Goal: Task Accomplishment & Management: Complete application form

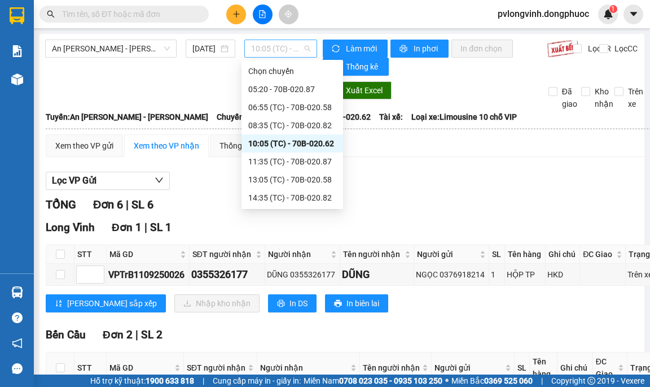
click at [276, 44] on span "10:05 (TC) - 70B-020.62" at bounding box center [280, 48] width 59 height 17
click at [283, 163] on div "11:35 (TC) - 70B-020.87" at bounding box center [292, 161] width 88 height 12
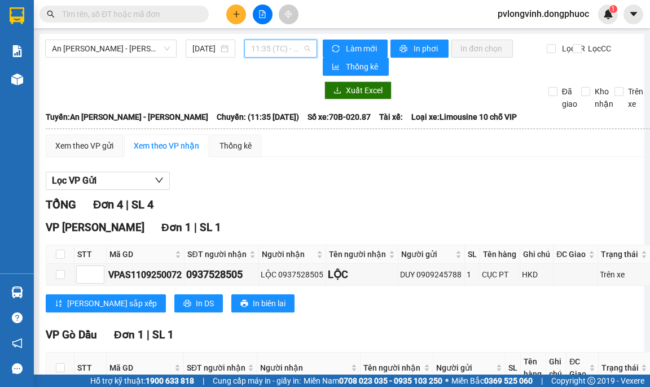
click at [286, 56] on span "11:35 (TC) - 70B-020.87" at bounding box center [280, 48] width 59 height 17
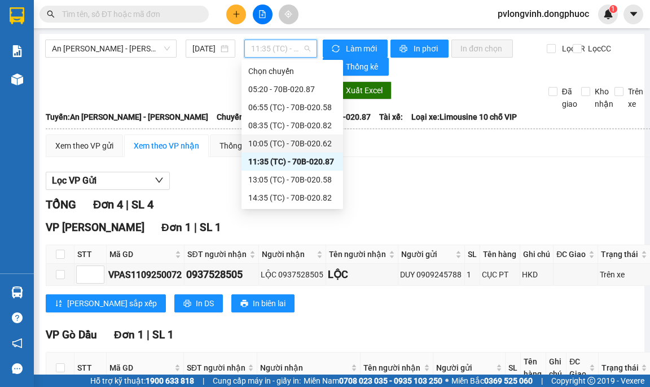
click at [288, 135] on div "10:05 (TC) - 70B-020.62" at bounding box center [293, 143] width 102 height 18
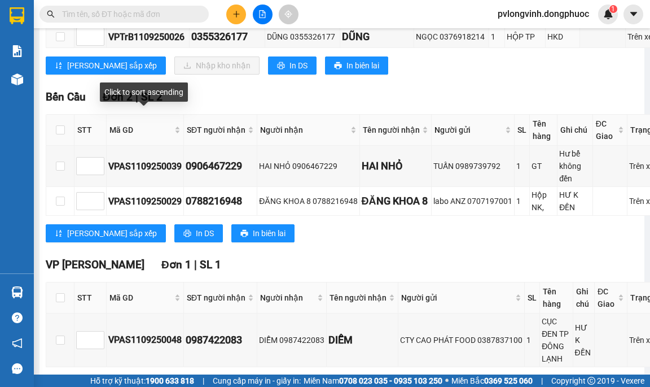
scroll to position [113, 0]
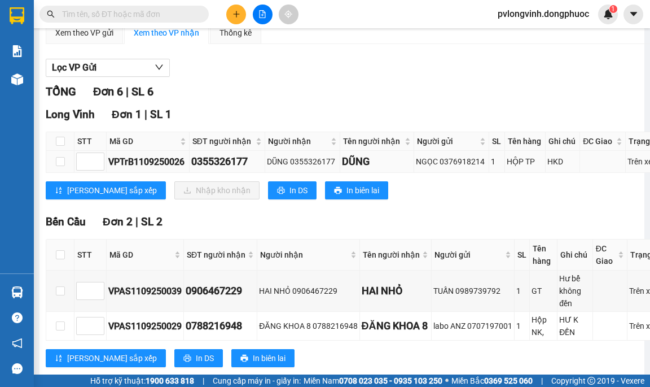
click at [190, 160] on td "0355326177" at bounding box center [228, 162] width 76 height 22
drag, startPoint x: 191, startPoint y: 160, endPoint x: 247, endPoint y: 164, distance: 56.0
click at [247, 164] on div "0355326177" at bounding box center [227, 161] width 72 height 16
copy div "0355326177"
click at [139, 15] on input "text" at bounding box center [128, 14] width 133 height 12
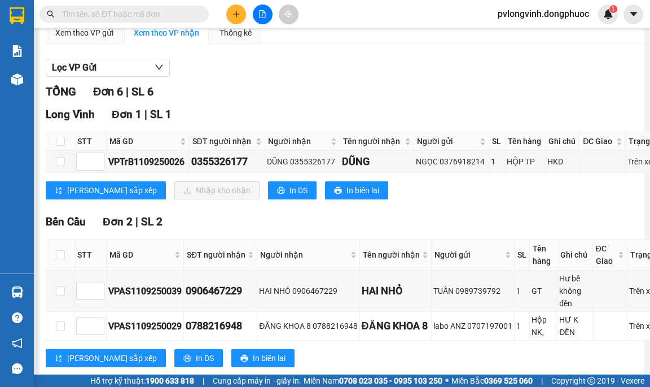
paste input "0355326177"
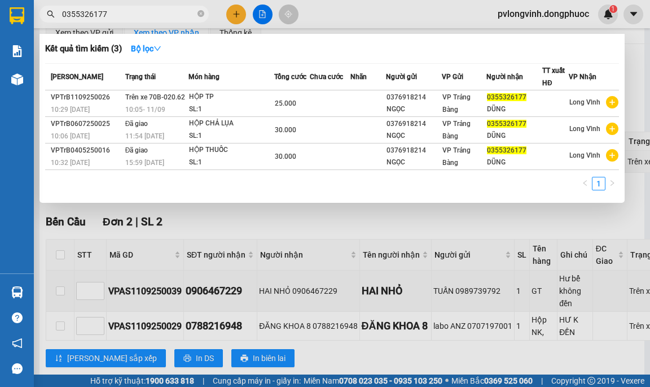
type input "0355326177"
click at [597, 222] on div at bounding box center [325, 193] width 650 height 387
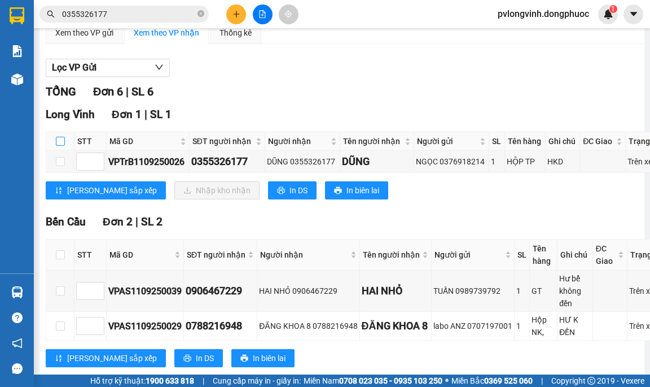
click at [62, 137] on input "checkbox" at bounding box center [60, 141] width 9 height 9
checkbox input "true"
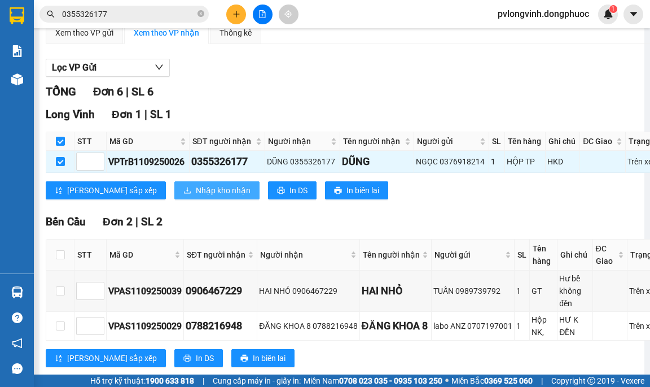
click at [174, 190] on button "Nhập kho nhận" at bounding box center [216, 190] width 85 height 18
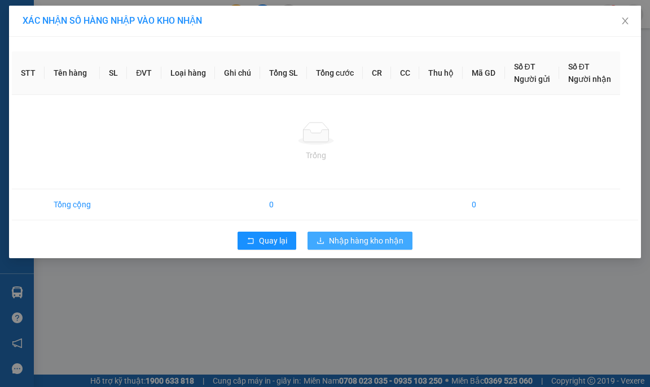
click at [370, 239] on div "XÁC NHẬN SỐ HÀNG NHẬP VÀO KHO NHẬN STT Tên hàng SL ĐVT Loại hàng Ghi chú Tổng S…" at bounding box center [325, 193] width 650 height 387
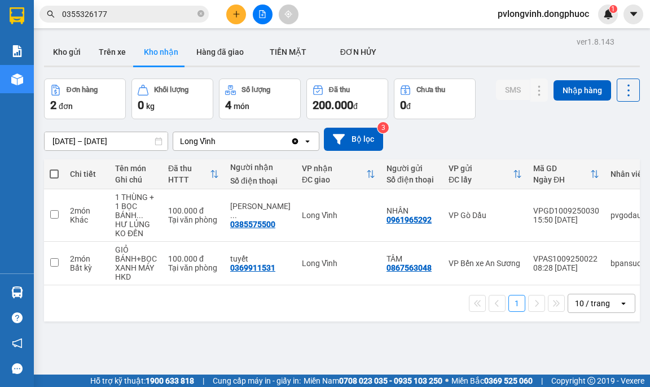
drag, startPoint x: 263, startPoint y: 17, endPoint x: 229, endPoint y: 24, distance: 34.5
click at [253, 20] on div at bounding box center [262, 15] width 85 height 20
click at [265, 15] on icon "file-add" at bounding box center [263, 14] width 6 height 8
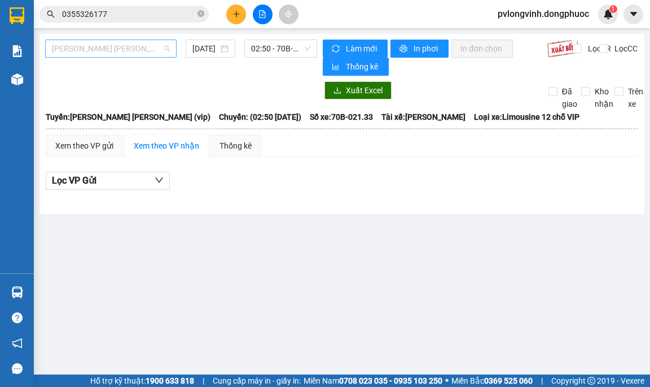
click at [144, 50] on span "[PERSON_NAME] [PERSON_NAME] (vip)" at bounding box center [111, 48] width 118 height 17
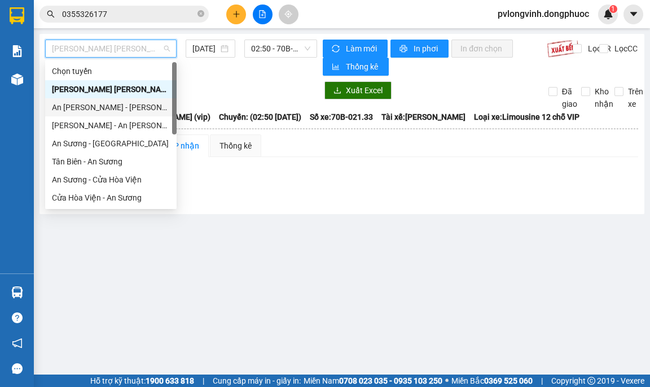
click at [112, 111] on div "An [PERSON_NAME] - [PERSON_NAME]" at bounding box center [111, 107] width 118 height 12
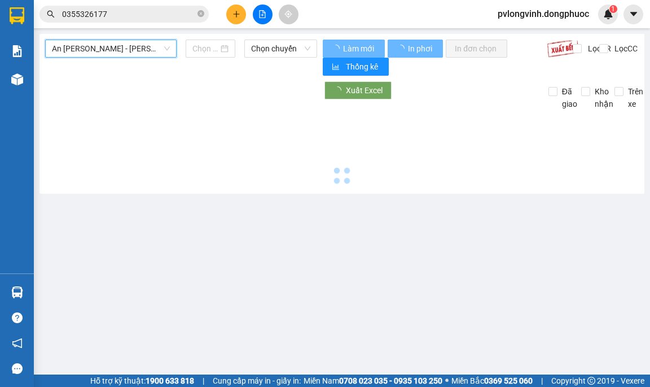
type input "[DATE]"
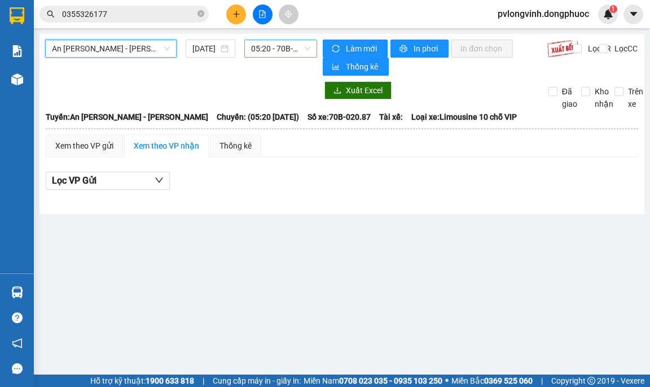
click at [272, 45] on span "05:20 - 70B-020.87" at bounding box center [280, 48] width 59 height 17
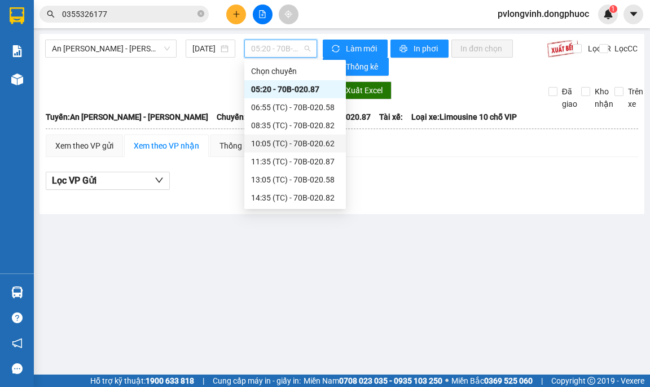
click at [323, 146] on div "10:05 (TC) - 70B-020.62" at bounding box center [295, 143] width 88 height 12
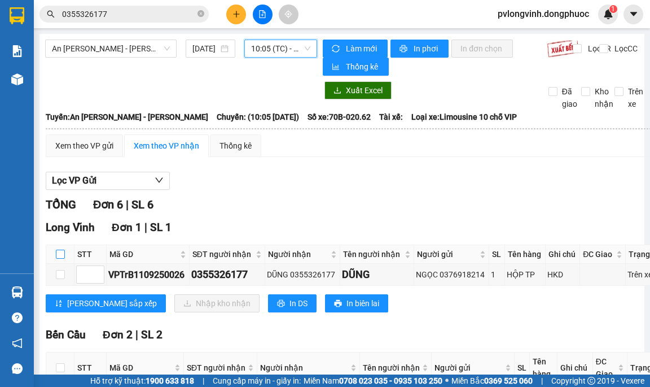
click at [59, 252] on input "checkbox" at bounding box center [60, 253] width 9 height 9
checkbox input "true"
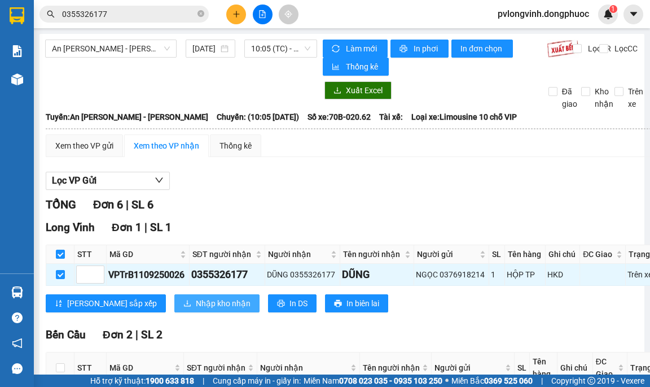
click at [196, 300] on span "Nhập kho nhận" at bounding box center [223, 303] width 55 height 12
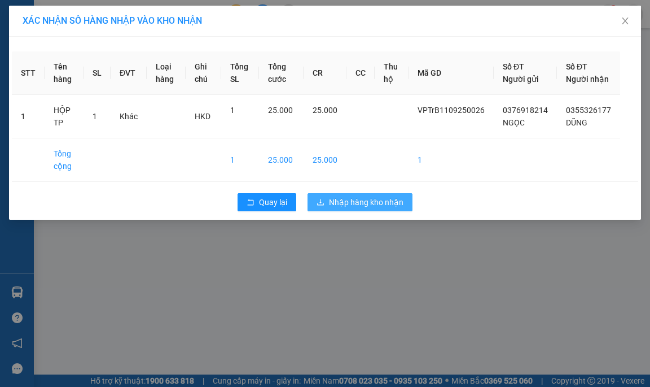
click at [364, 208] on span "Nhập hàng kho nhận" at bounding box center [366, 202] width 74 height 12
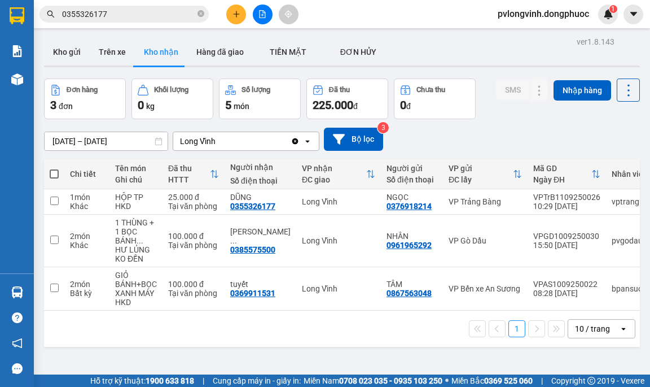
click at [258, 10] on button at bounding box center [263, 15] width 20 height 20
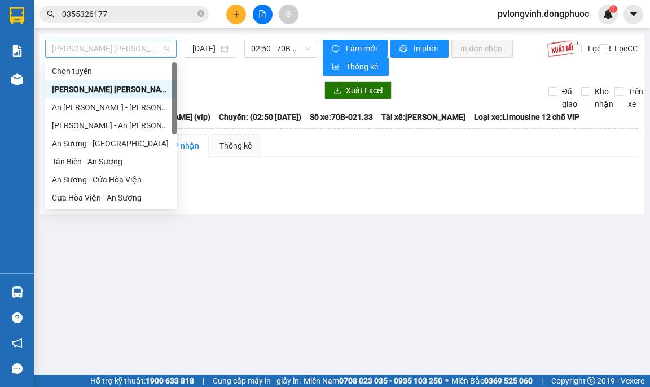
click at [134, 52] on span "[PERSON_NAME] [PERSON_NAME] (vip)" at bounding box center [111, 48] width 118 height 17
drag, startPoint x: 84, startPoint y: 106, endPoint x: 241, endPoint y: 65, distance: 162.0
click at [85, 107] on div "An [PERSON_NAME] - [PERSON_NAME]" at bounding box center [111, 107] width 118 height 12
type input "[DATE]"
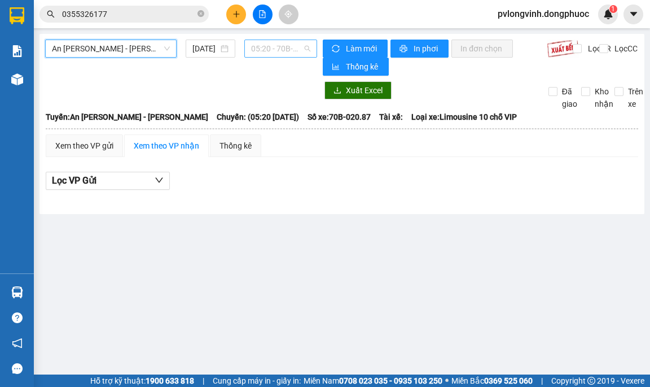
click at [293, 49] on span "05:20 - 70B-020.87" at bounding box center [280, 48] width 59 height 17
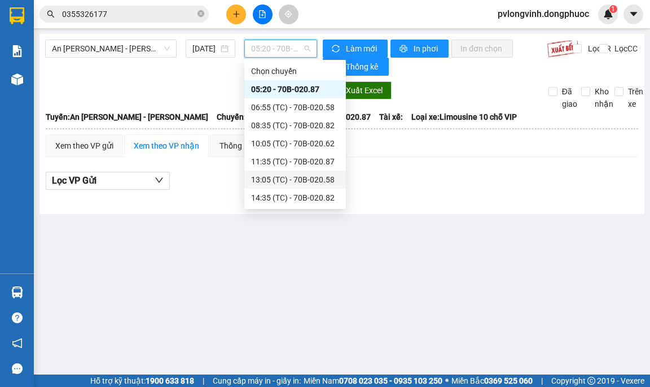
scroll to position [54, 0]
click at [328, 100] on div "11:35 (TC) - 70B-020.87" at bounding box center [295, 107] width 102 height 18
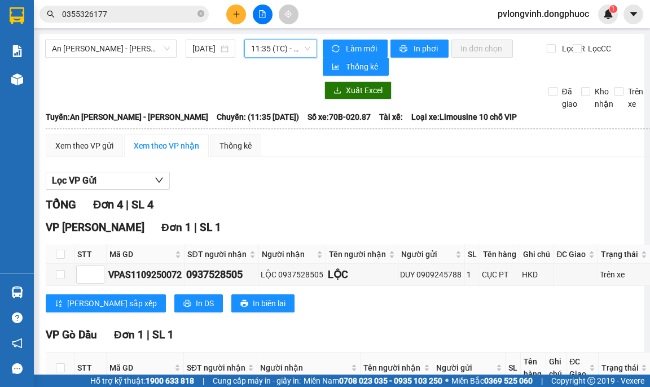
click at [299, 40] on span "11:35 (TC) - 70B-020.87" at bounding box center [280, 48] width 59 height 17
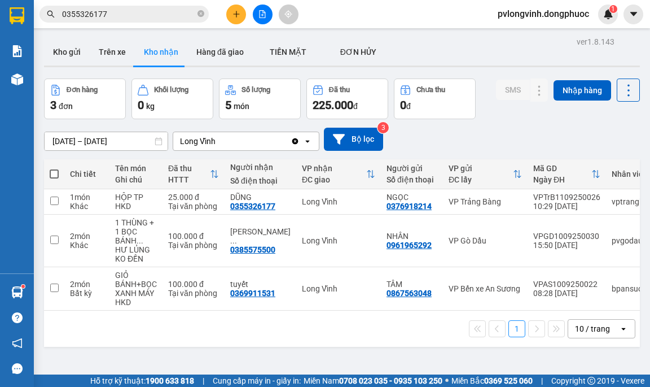
click at [143, 10] on input "0355326177" at bounding box center [128, 14] width 133 height 12
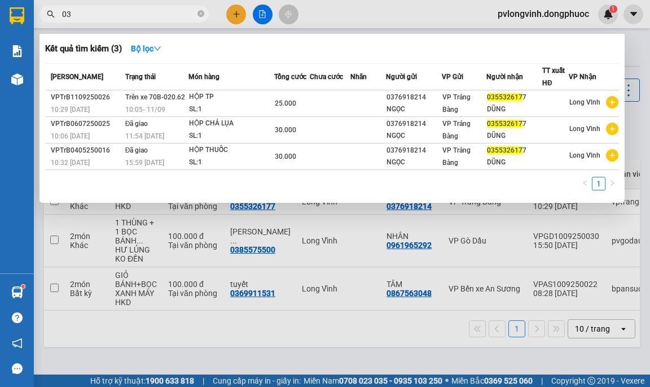
type input "0"
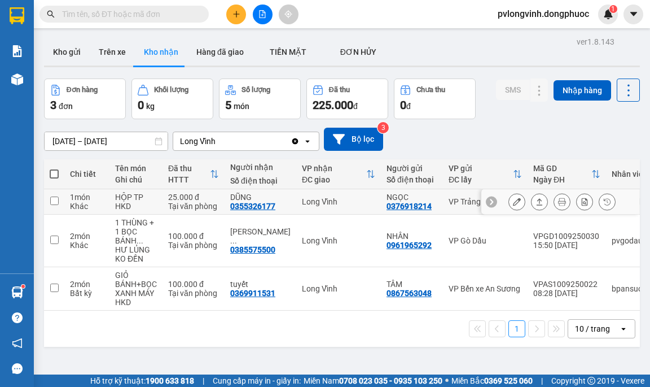
drag, startPoint x: 231, startPoint y: 204, endPoint x: 266, endPoint y: 201, distance: 35.1
click at [274, 200] on div "DŨNG 0355326177" at bounding box center [260, 201] width 60 height 18
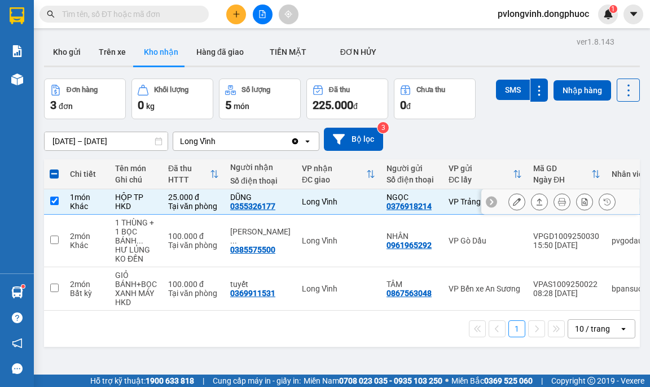
click at [243, 212] on td "DŨNG 0355326177" at bounding box center [261, 201] width 72 height 25
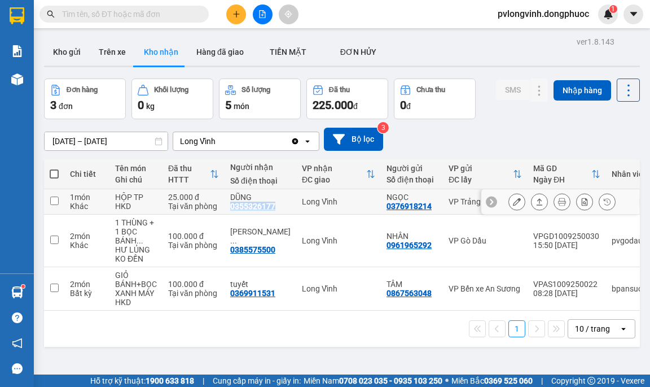
drag, startPoint x: 229, startPoint y: 207, endPoint x: 275, endPoint y: 203, distance: 45.8
click at [275, 203] on td "DŨNG 0355326177" at bounding box center [261, 201] width 72 height 25
checkbox input "true"
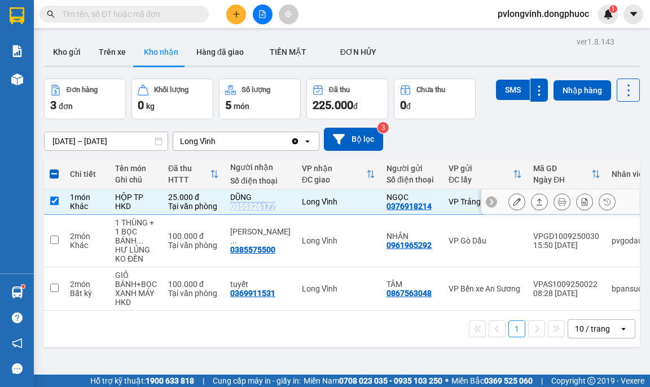
copy div "0355326177"
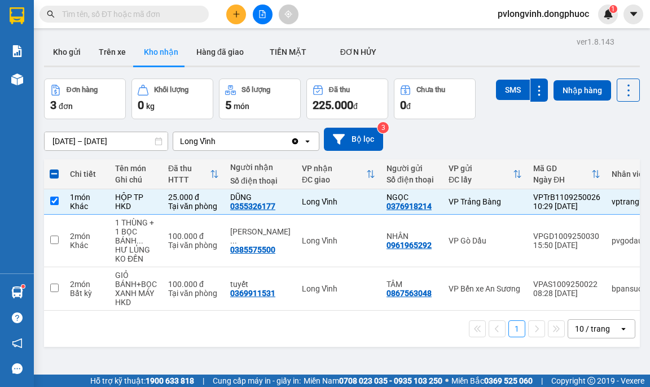
click at [84, 19] on input "text" at bounding box center [128, 14] width 133 height 12
paste input "0355326177"
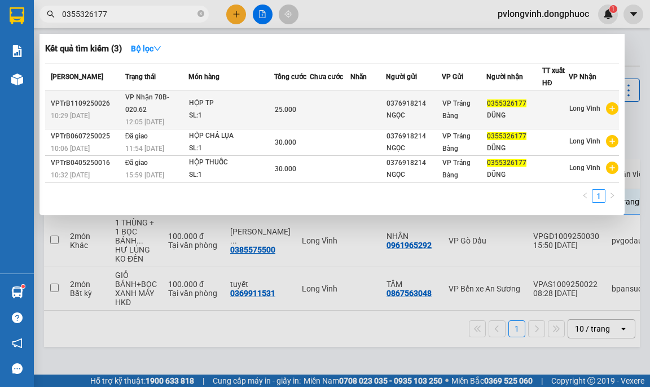
type input "0355326177"
click at [176, 98] on td "[PERSON_NAME] 70B-020.62 12:05 [DATE]" at bounding box center [155, 109] width 66 height 39
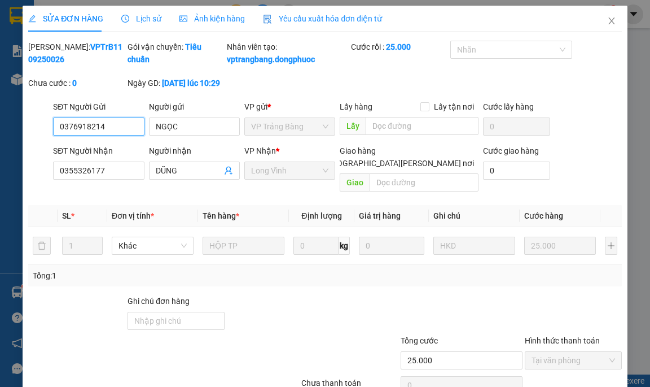
type input "0376918214"
type input "NGỌC"
type input "0355326177"
type input "DŨNG"
type input "25.000"
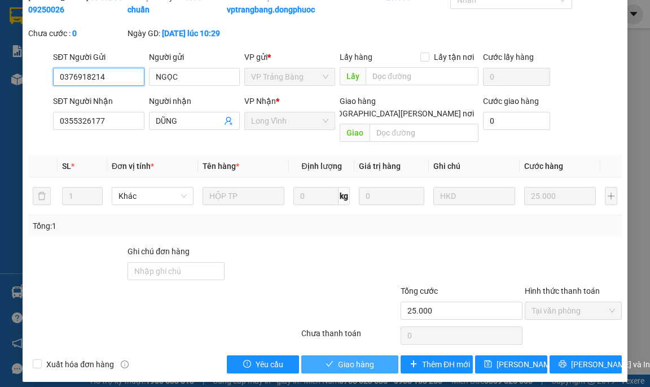
scroll to position [58, 0]
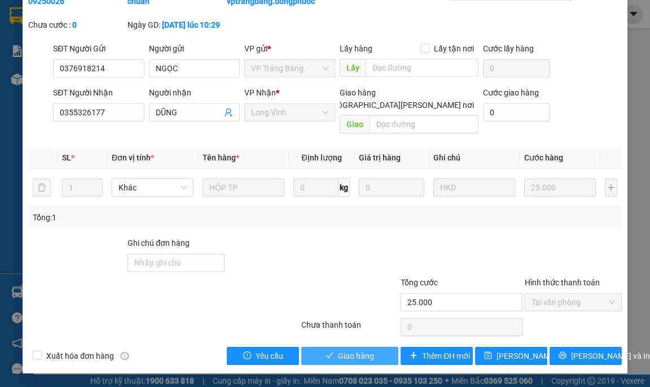
click at [345, 356] on span "Giao hàng" at bounding box center [356, 355] width 36 height 12
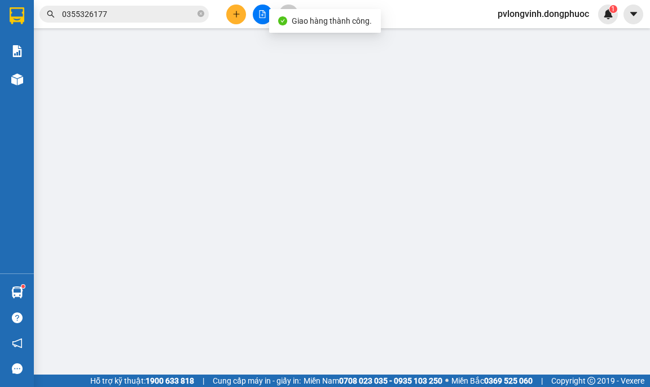
type input "0376918214"
type input "NGỌC"
type input "0355326177"
type input "DŨNG"
type input "25.000"
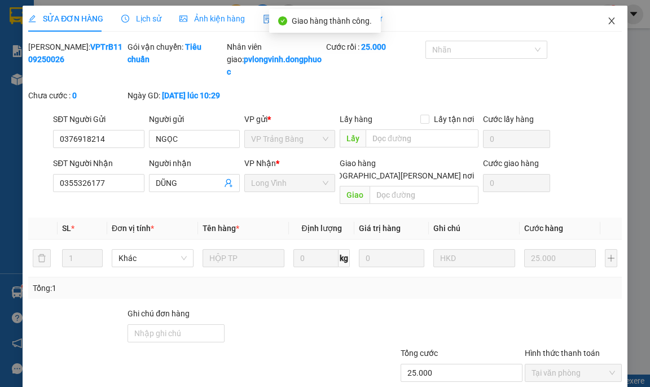
click at [607, 20] on icon "close" at bounding box center [611, 20] width 9 height 9
